Goal: Transaction & Acquisition: Download file/media

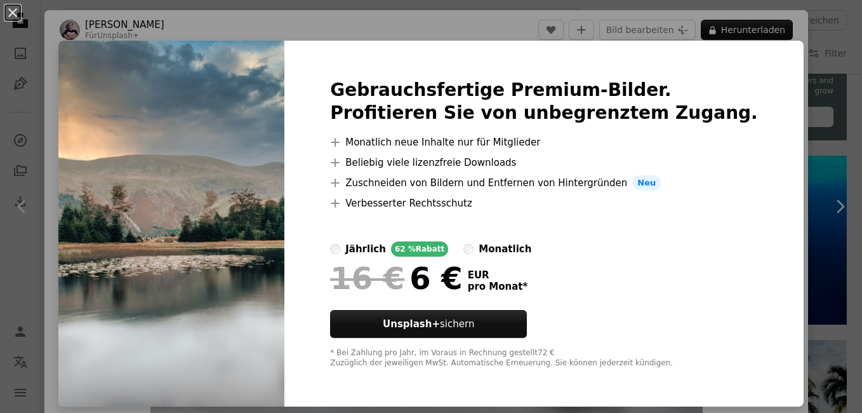
scroll to position [508, 0]
click at [20, 15] on button "An X shape" at bounding box center [12, 12] width 15 height 15
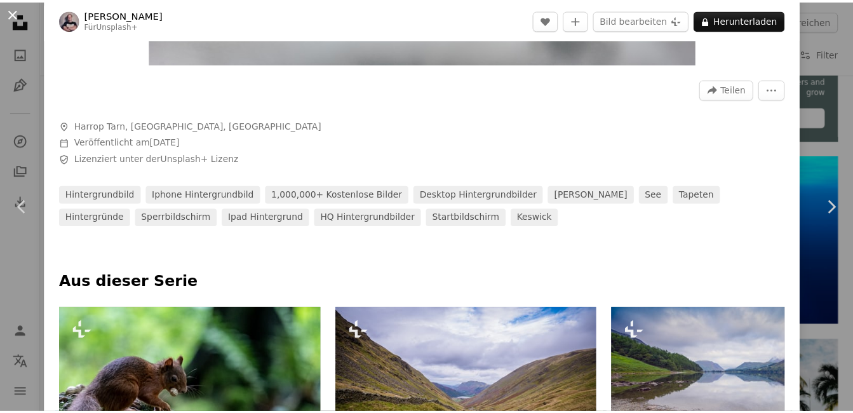
scroll to position [445, 0]
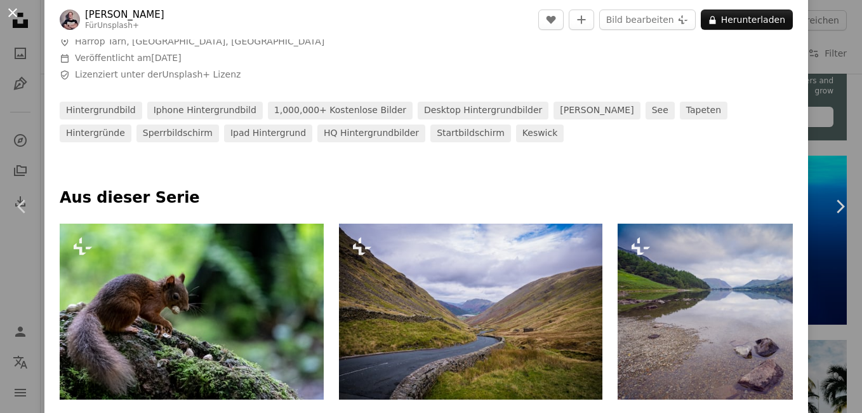
click at [9, 18] on button "An X shape" at bounding box center [12, 12] width 15 height 15
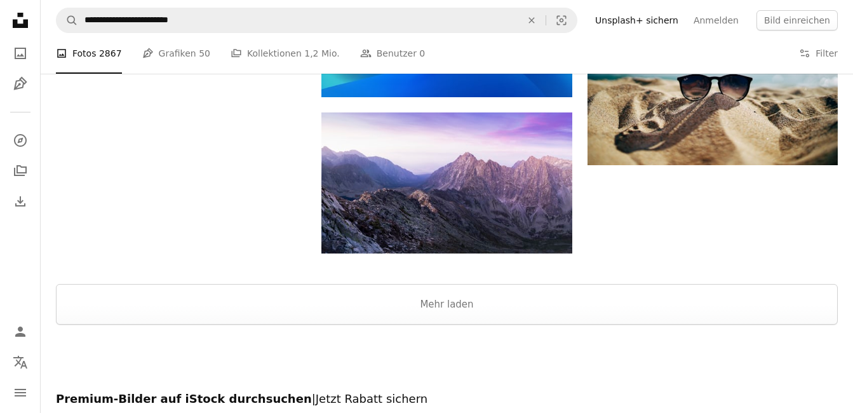
scroll to position [2731, 0]
